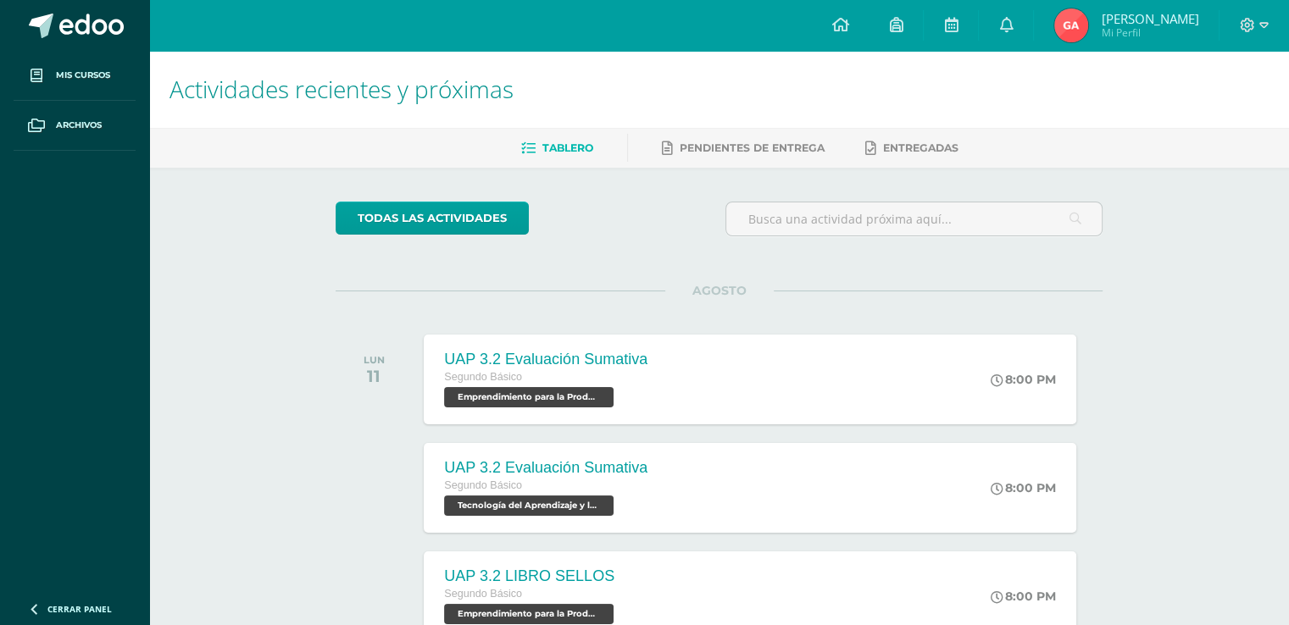
click at [1100, 46] on link "Gustavo André Mi Perfil" at bounding box center [1126, 25] width 185 height 51
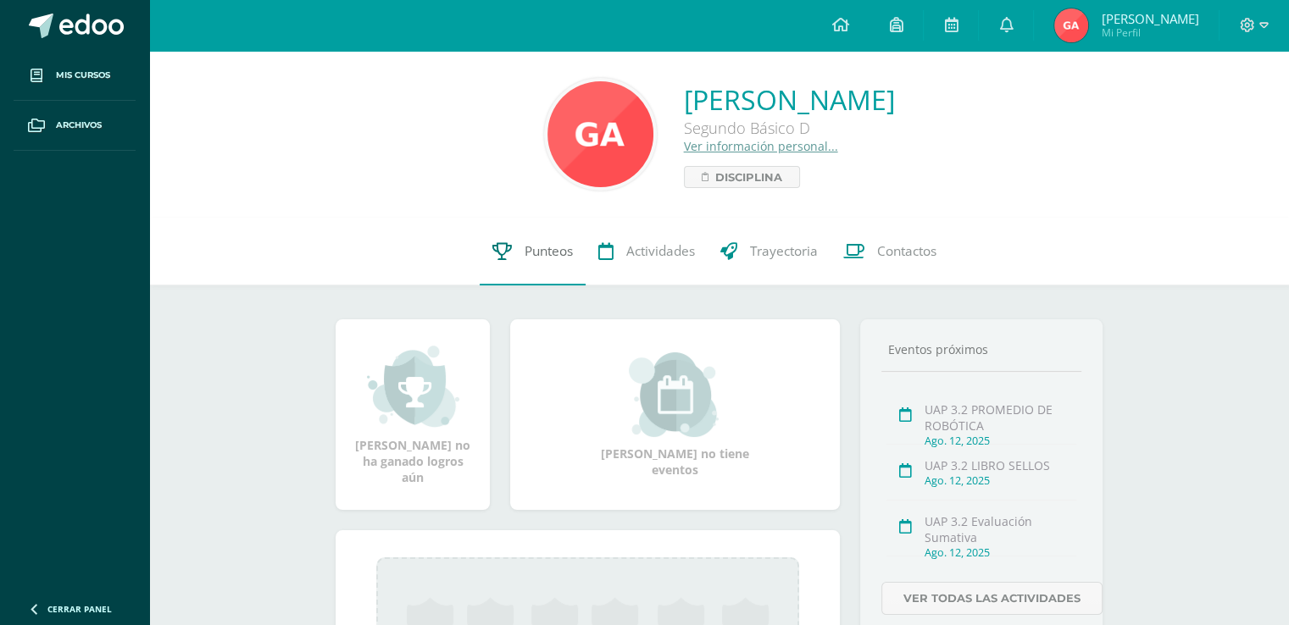
click at [533, 276] on link "Punteos" at bounding box center [533, 252] width 106 height 68
click at [492, 284] on link "Punteos" at bounding box center [533, 252] width 106 height 68
click at [512, 270] on link "Punteos" at bounding box center [533, 252] width 106 height 68
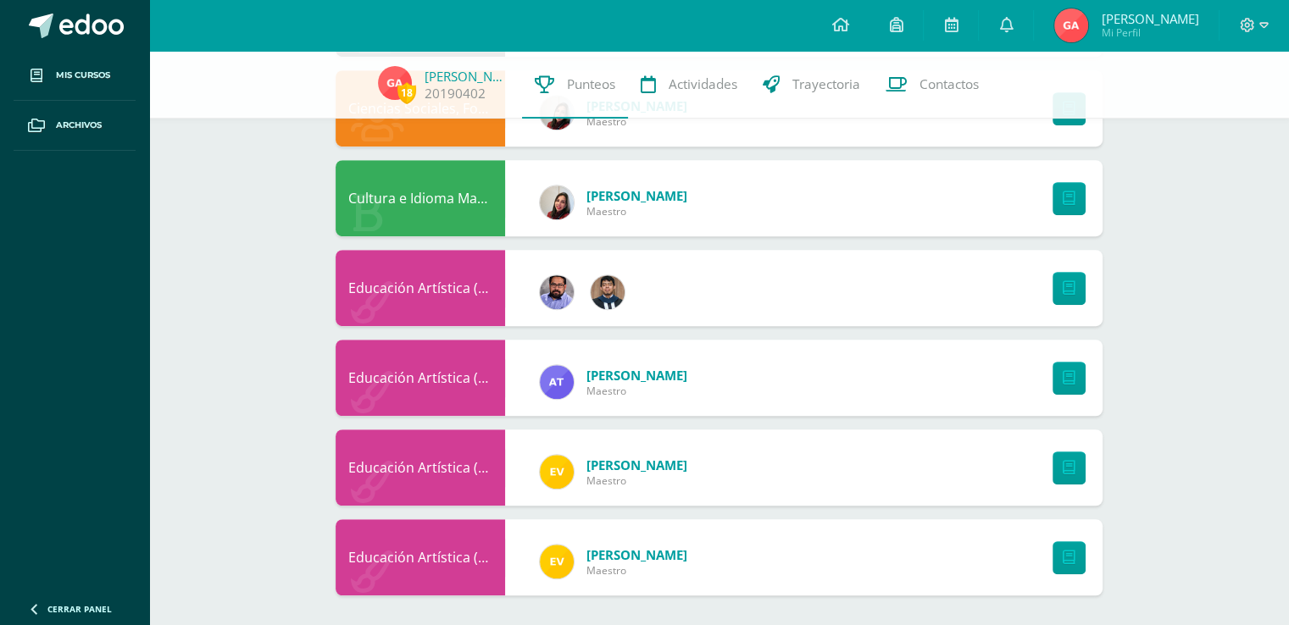
scroll to position [1007, 0]
